Goal: Task Accomplishment & Management: Use online tool/utility

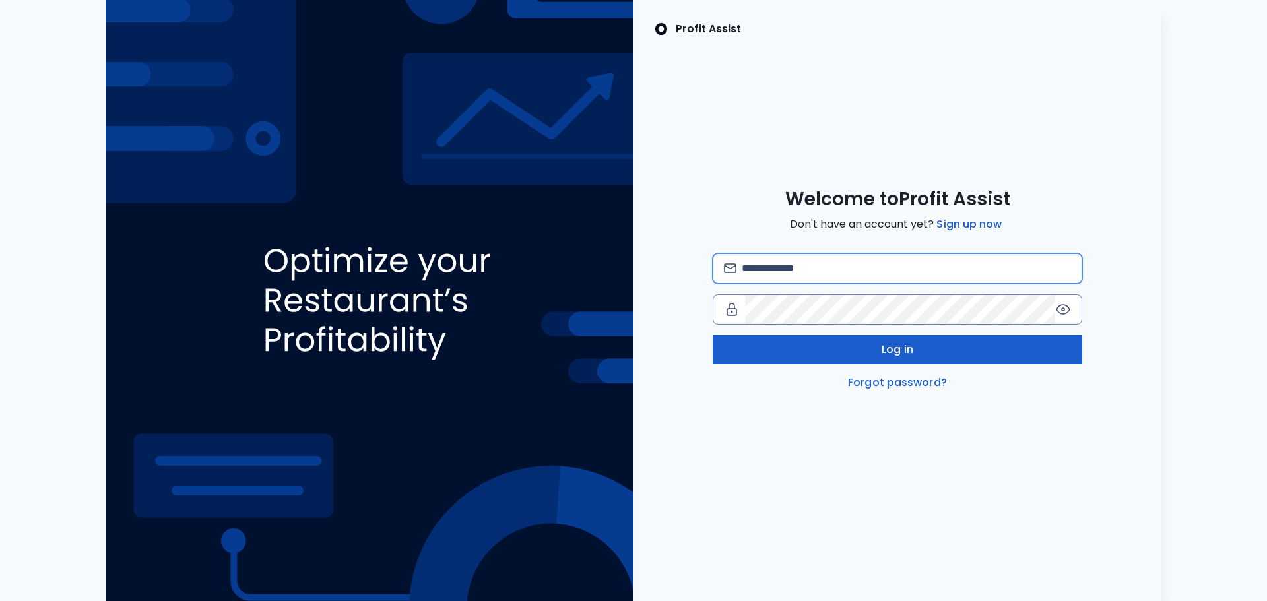
type input "**********"
click at [835, 343] on button "Log in" at bounding box center [896, 349] width 369 height 29
